Goal: Check status: Check status

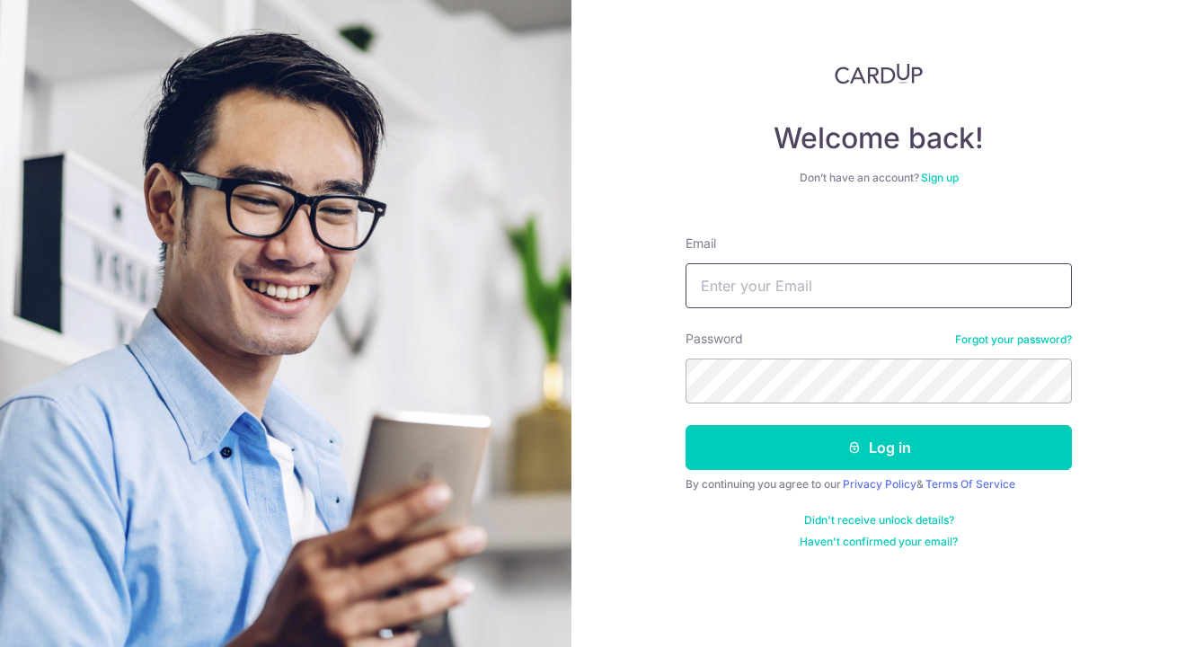
type input "[EMAIL_ADDRESS][DOMAIN_NAME]"
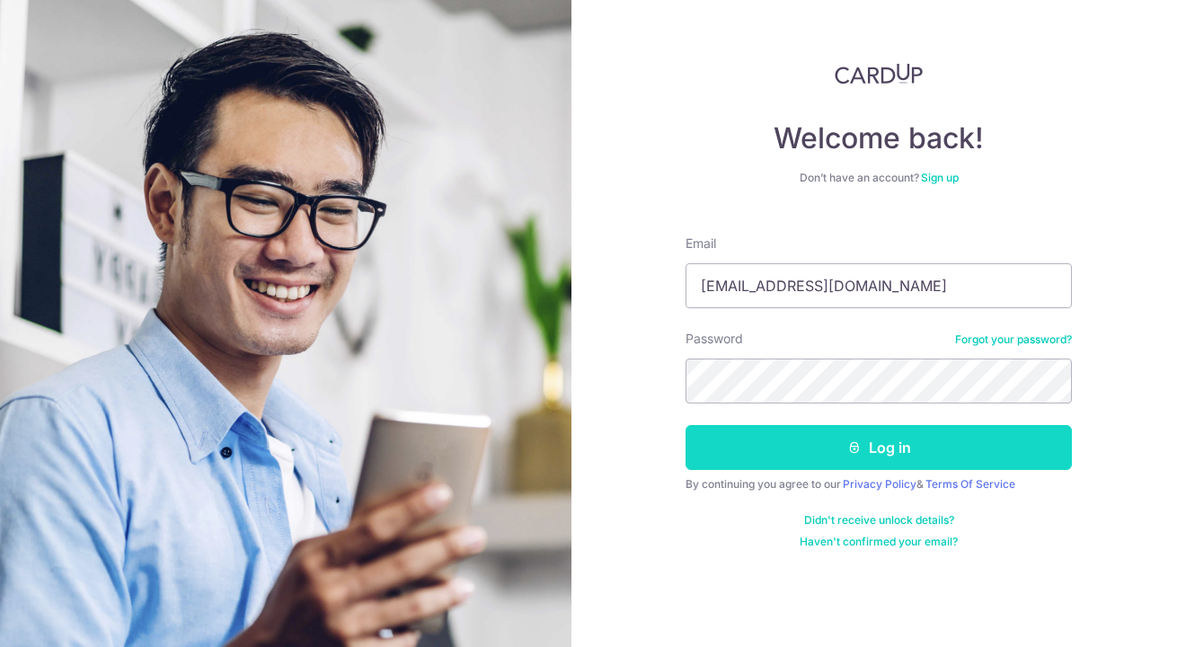
click at [814, 441] on button "Log in" at bounding box center [879, 447] width 386 height 45
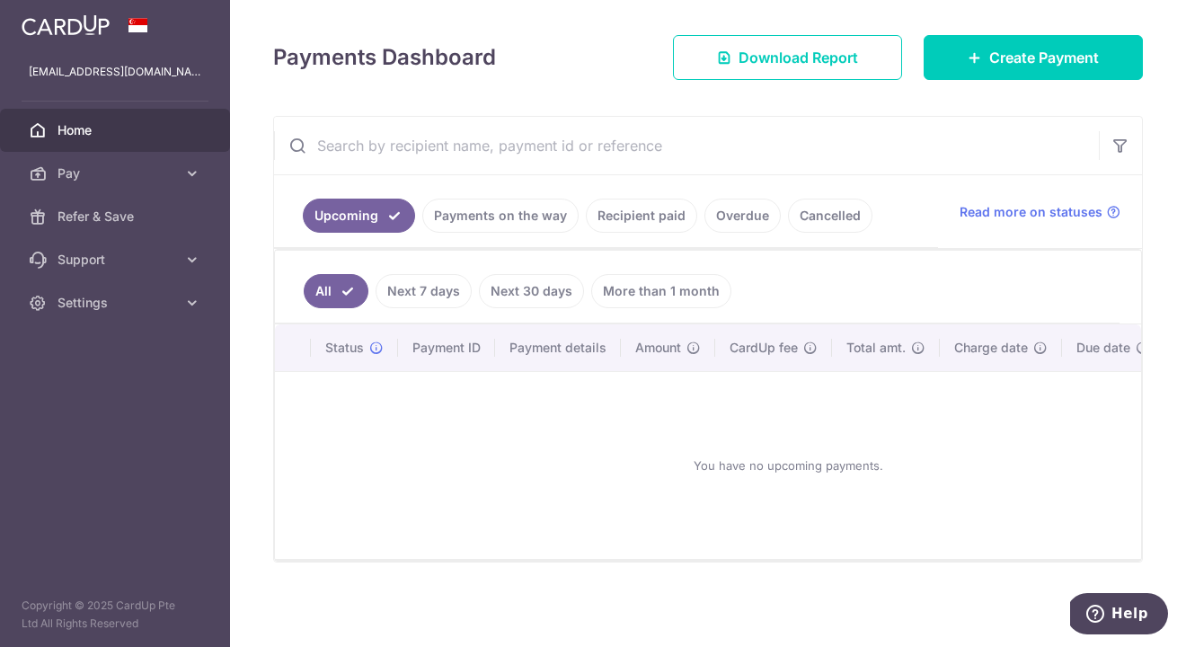
scroll to position [236, 0]
click at [614, 215] on link "Recipient paid" at bounding box center [641, 216] width 111 height 34
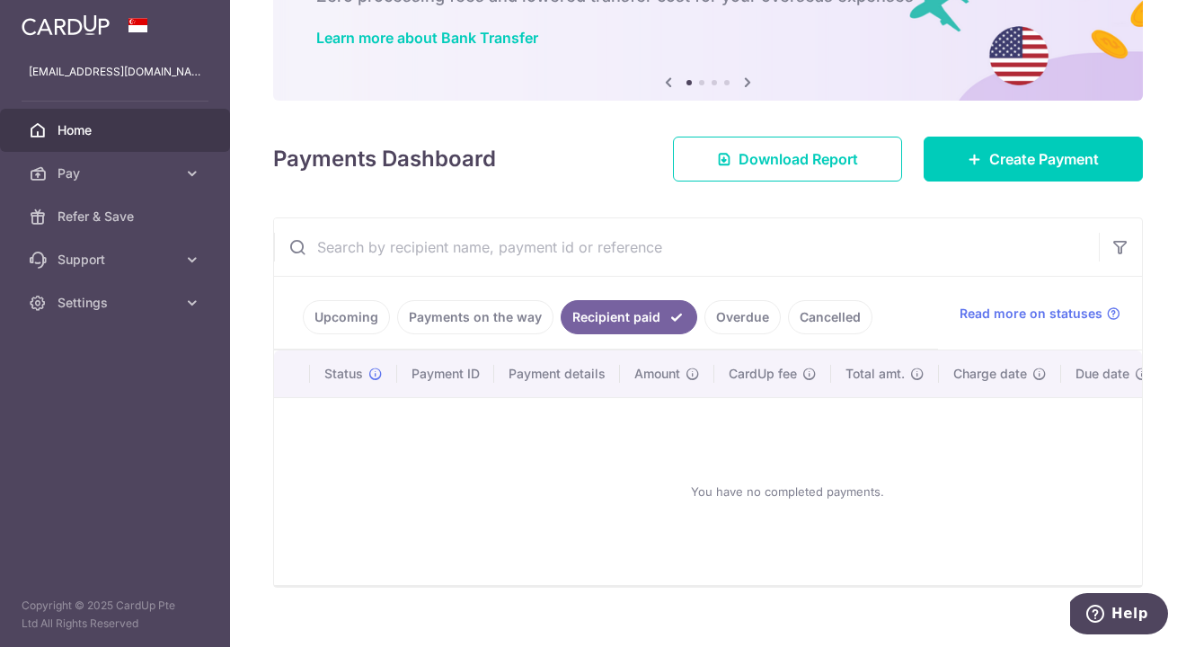
click at [499, 314] on link "Payments on the way" at bounding box center [475, 317] width 156 height 34
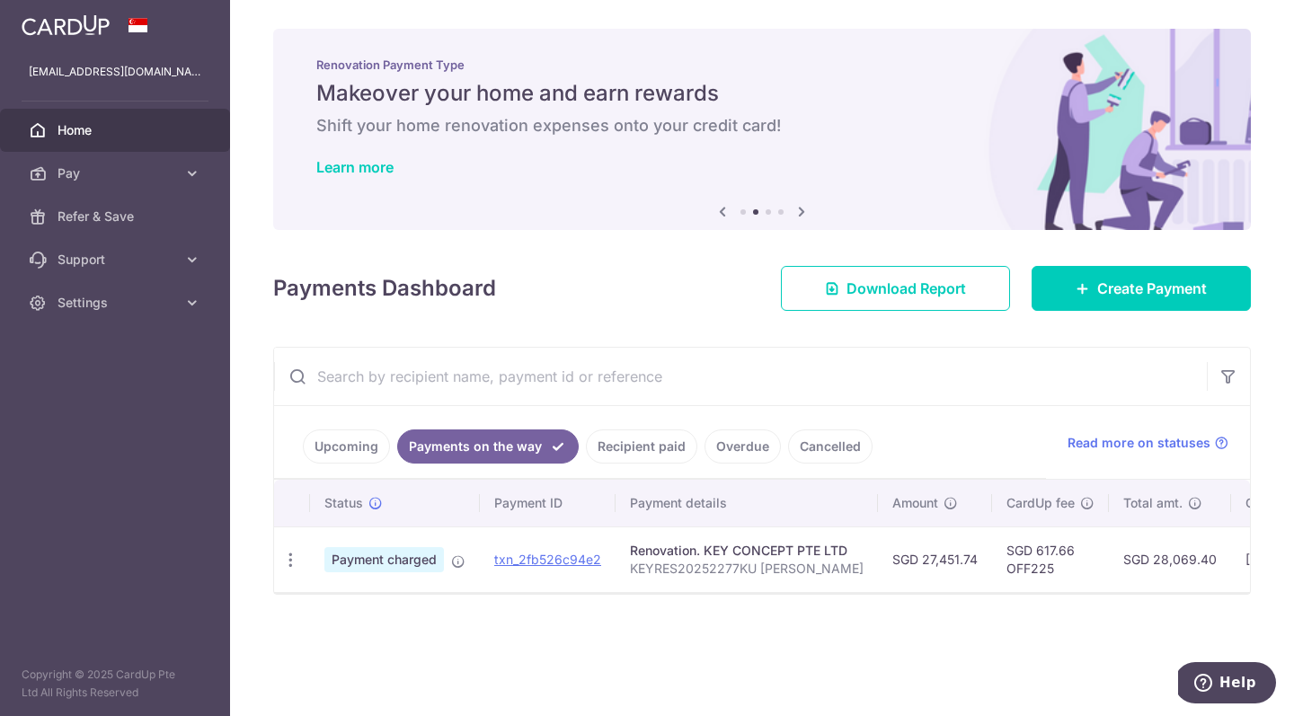
scroll to position [0, 0]
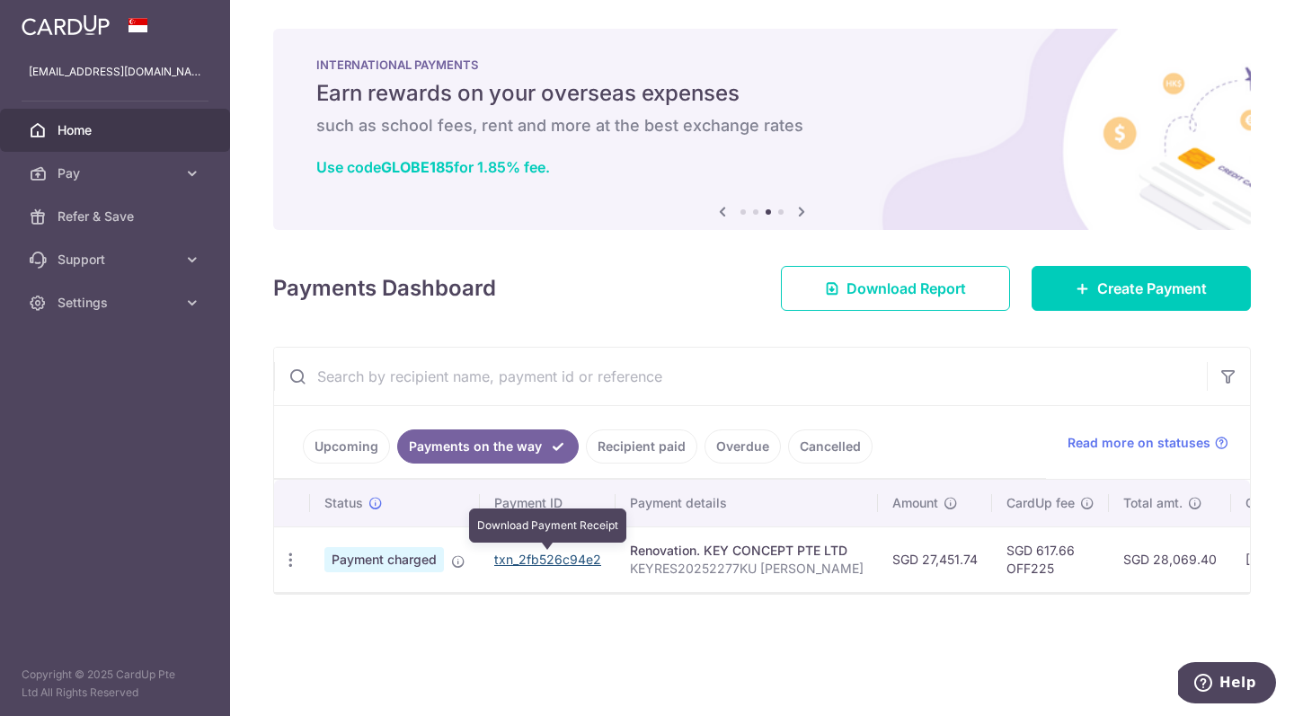
click at [551, 559] on link "txn_2fb526c94e2" at bounding box center [547, 559] width 107 height 15
